Goal: Navigation & Orientation: Find specific page/section

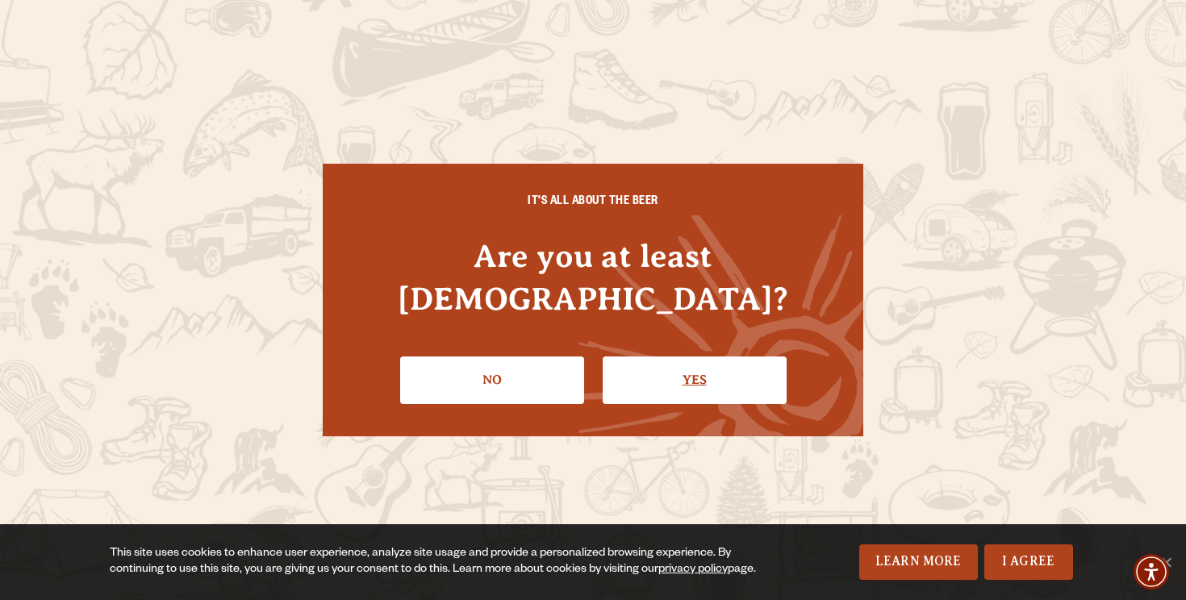
click at [728, 369] on link "Yes" at bounding box center [695, 380] width 184 height 47
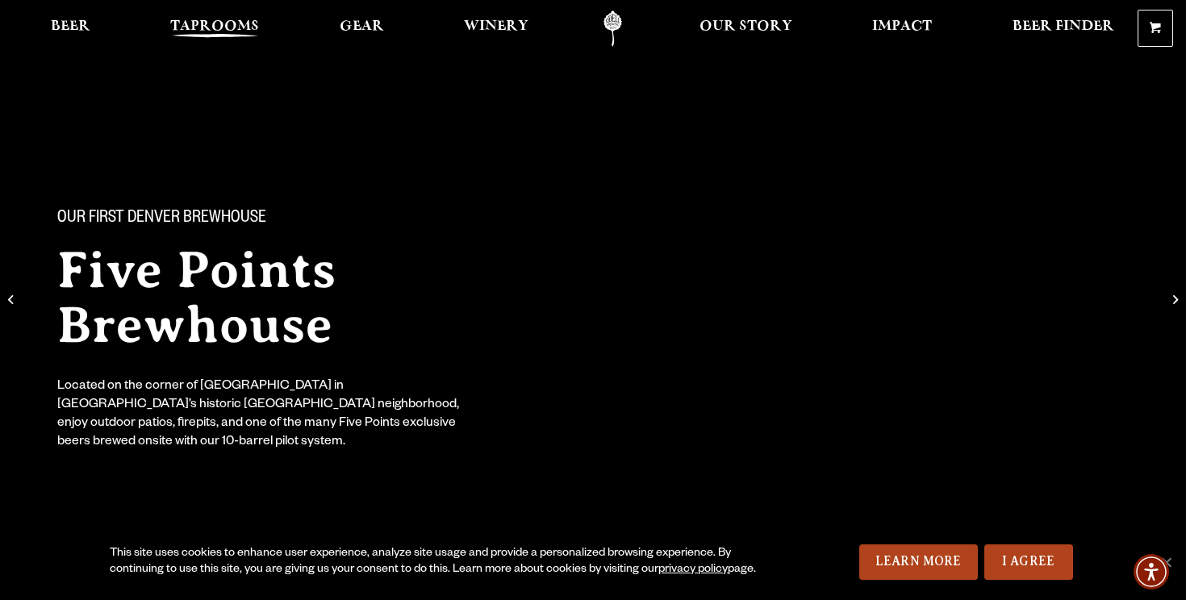
click at [245, 27] on span "Taprooms" at bounding box center [214, 26] width 89 height 13
click at [83, 27] on span "Beer" at bounding box center [71, 26] width 40 height 13
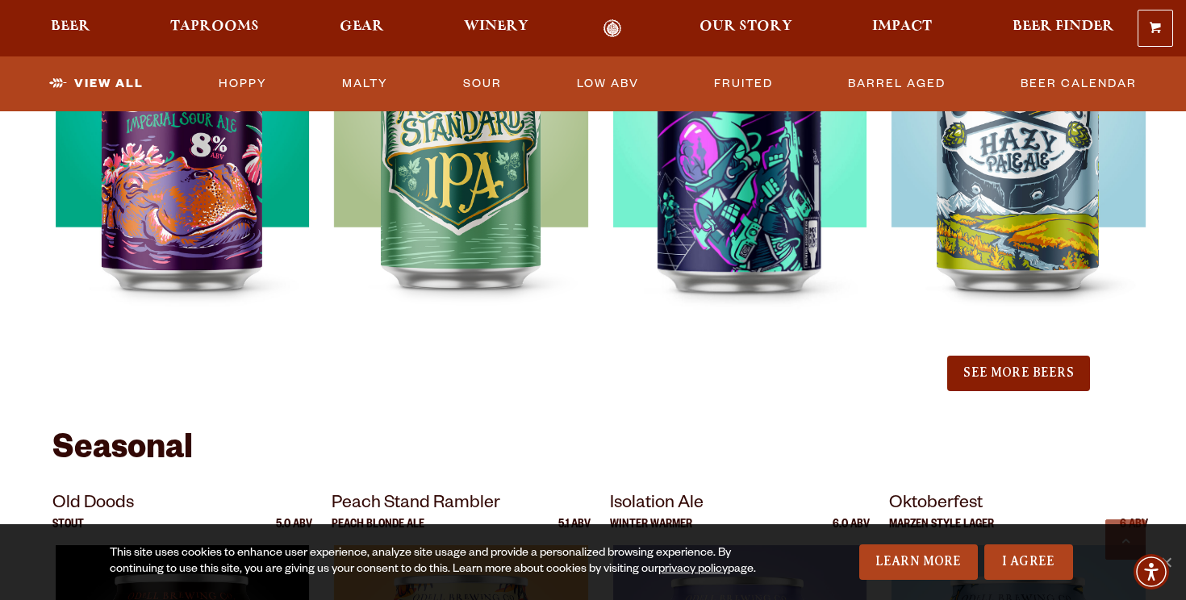
scroll to position [1871, 0]
click at [1042, 380] on button "See More Beers" at bounding box center [1018, 372] width 142 height 35
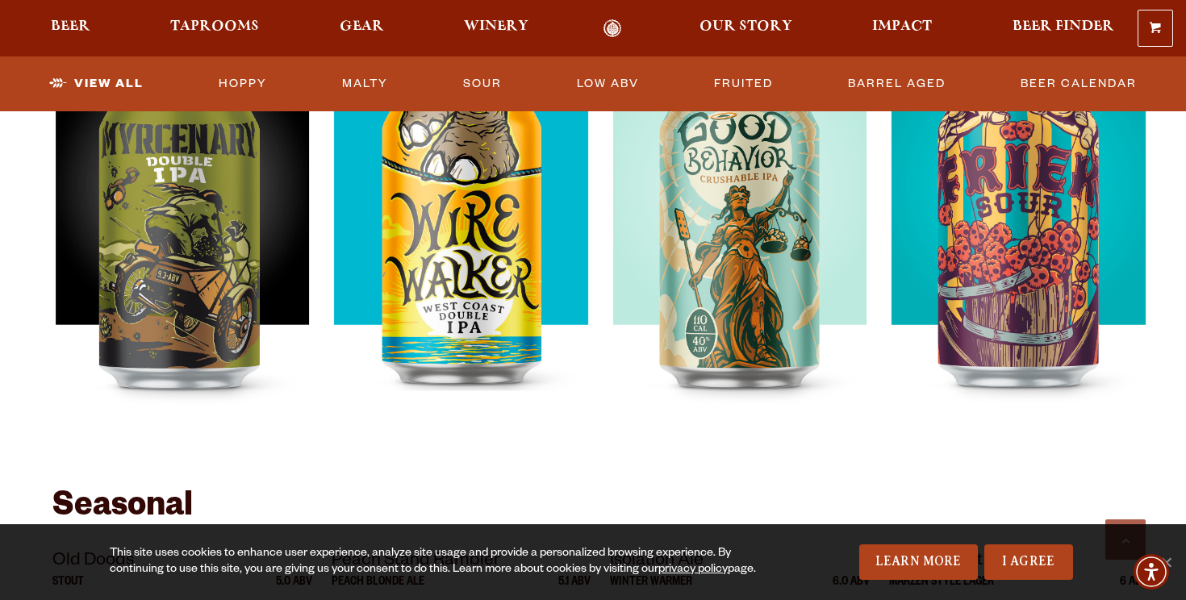
scroll to position [2365, 0]
